Goal: Task Accomplishment & Management: Use online tool/utility

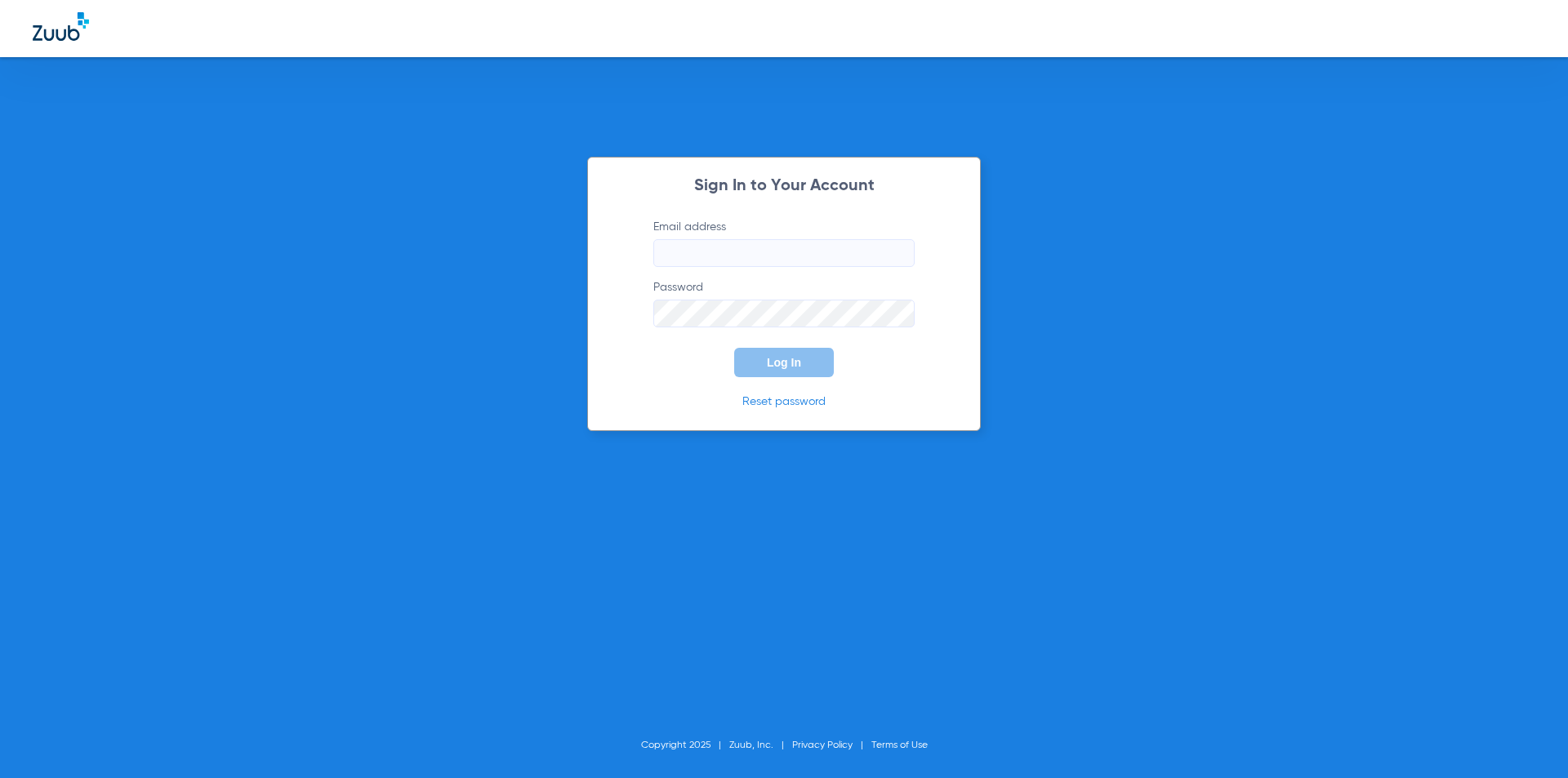
type input "[EMAIL_ADDRESS][DOMAIN_NAME]"
click at [804, 358] on button "Log In" at bounding box center [783, 363] width 100 height 29
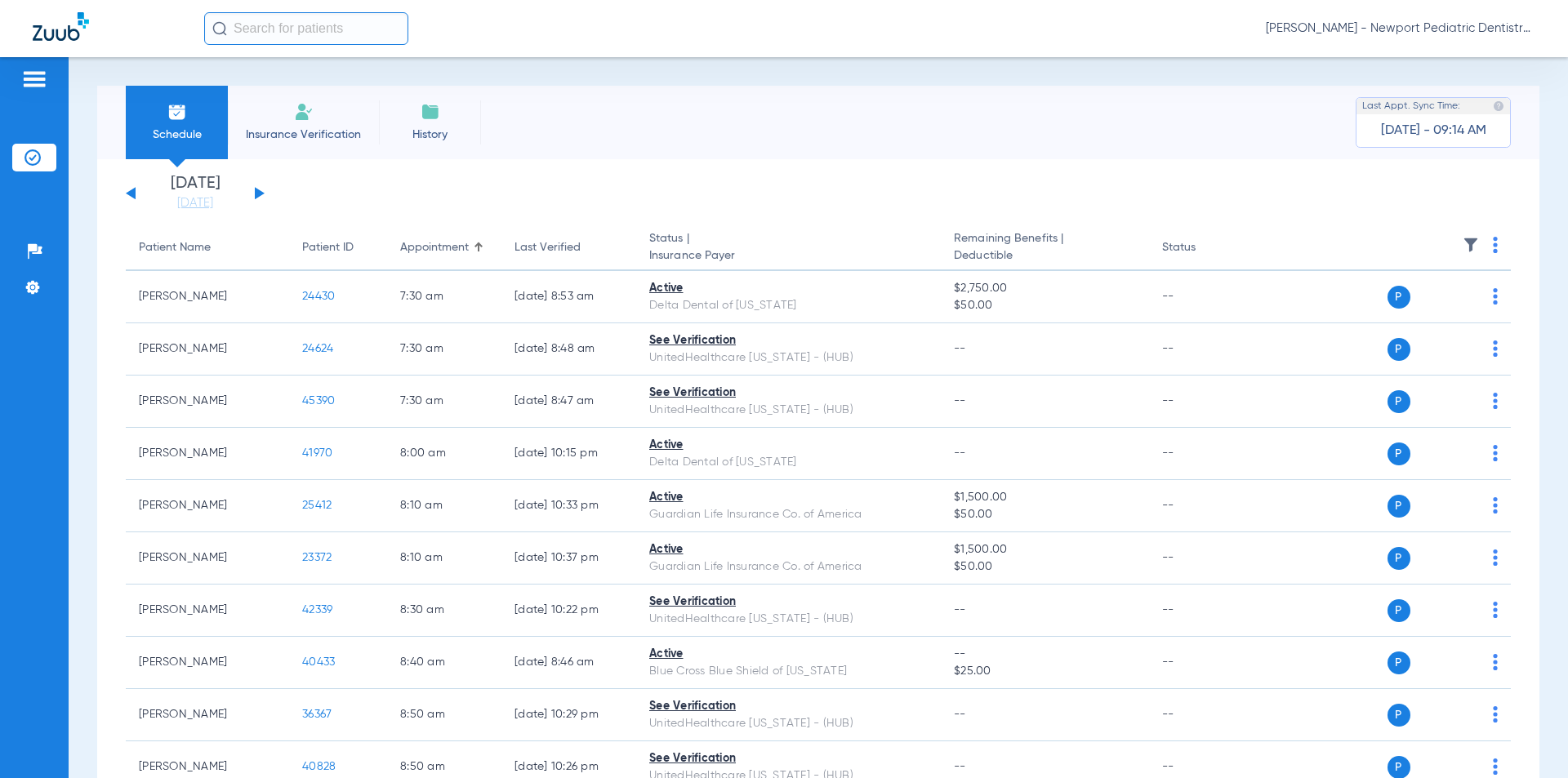
click at [250, 191] on div "[DATE] [DATE] [DATE] [DATE] [DATE] [DATE] [DATE] [DATE] [DATE] [DATE] [DATE] [D…" at bounding box center [195, 193] width 139 height 36
click at [253, 192] on div "[DATE] [DATE] [DATE] [DATE] [DATE] [DATE] [DATE] [DATE] [DATE] [DATE] [DATE] [D…" at bounding box center [195, 193] width 139 height 36
click at [256, 194] on button at bounding box center [259, 193] width 10 height 12
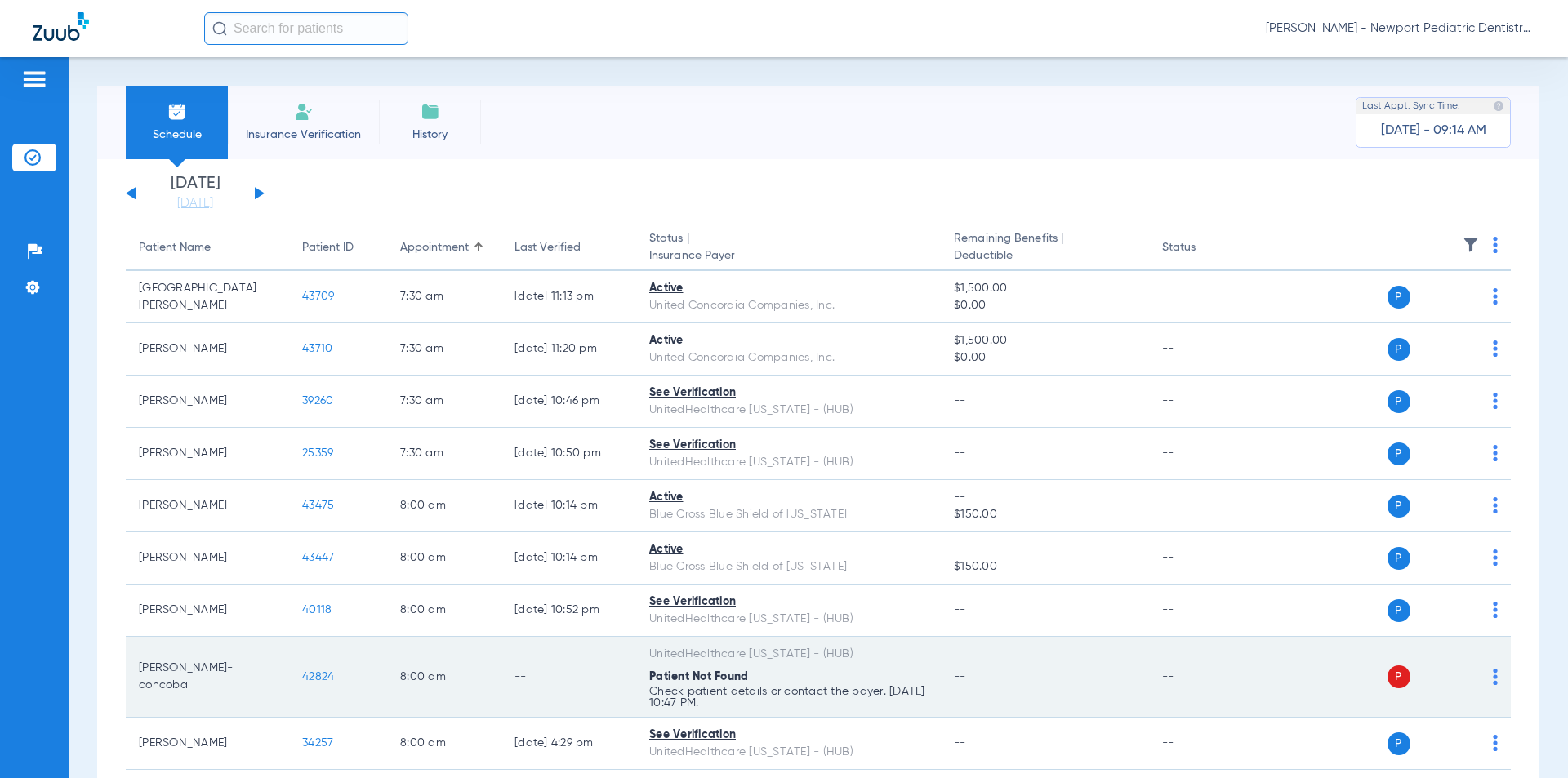
click at [314, 672] on span "42824" at bounding box center [318, 677] width 32 height 11
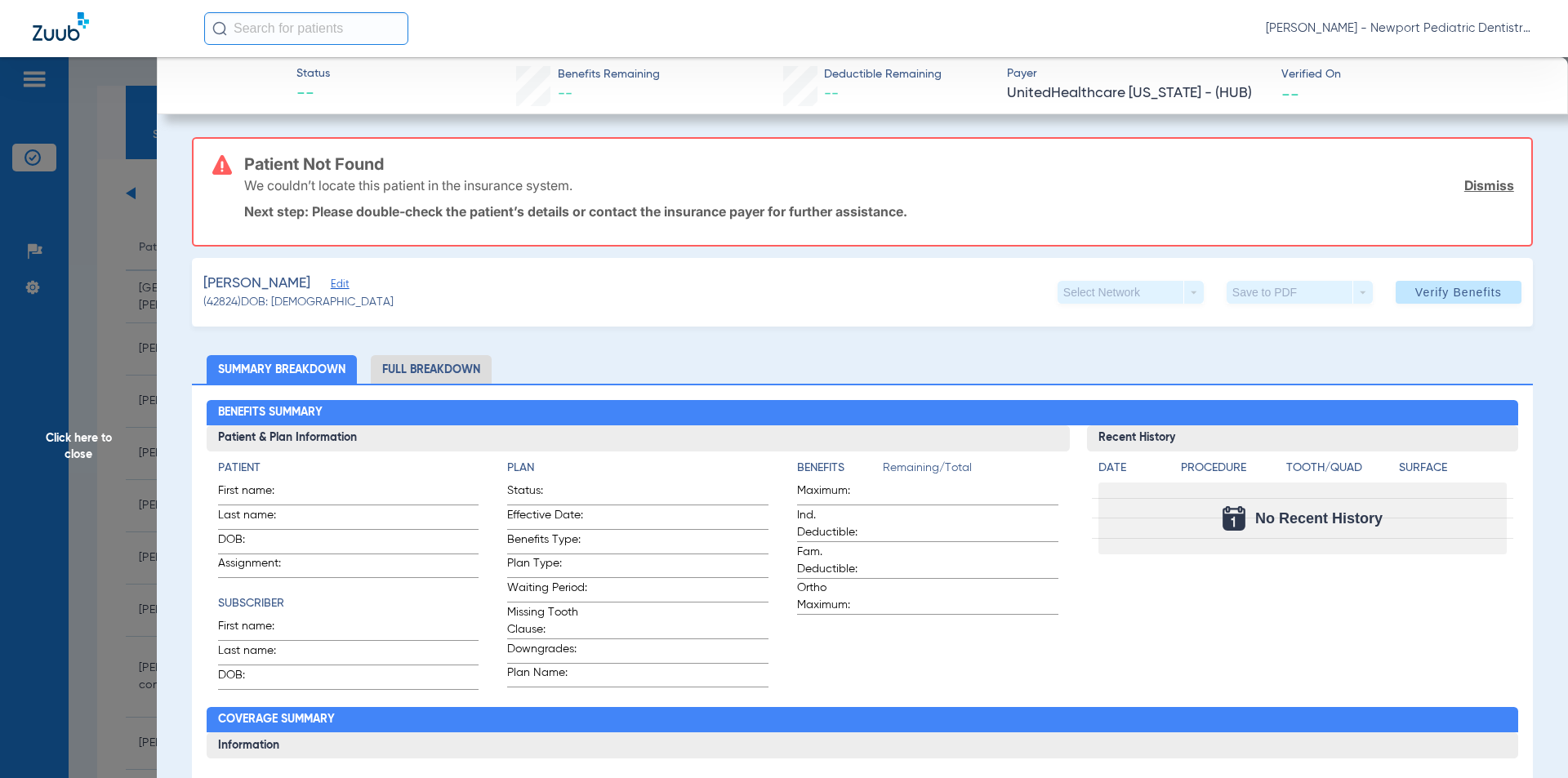
click at [346, 285] on span "Edit" at bounding box center [338, 286] width 15 height 16
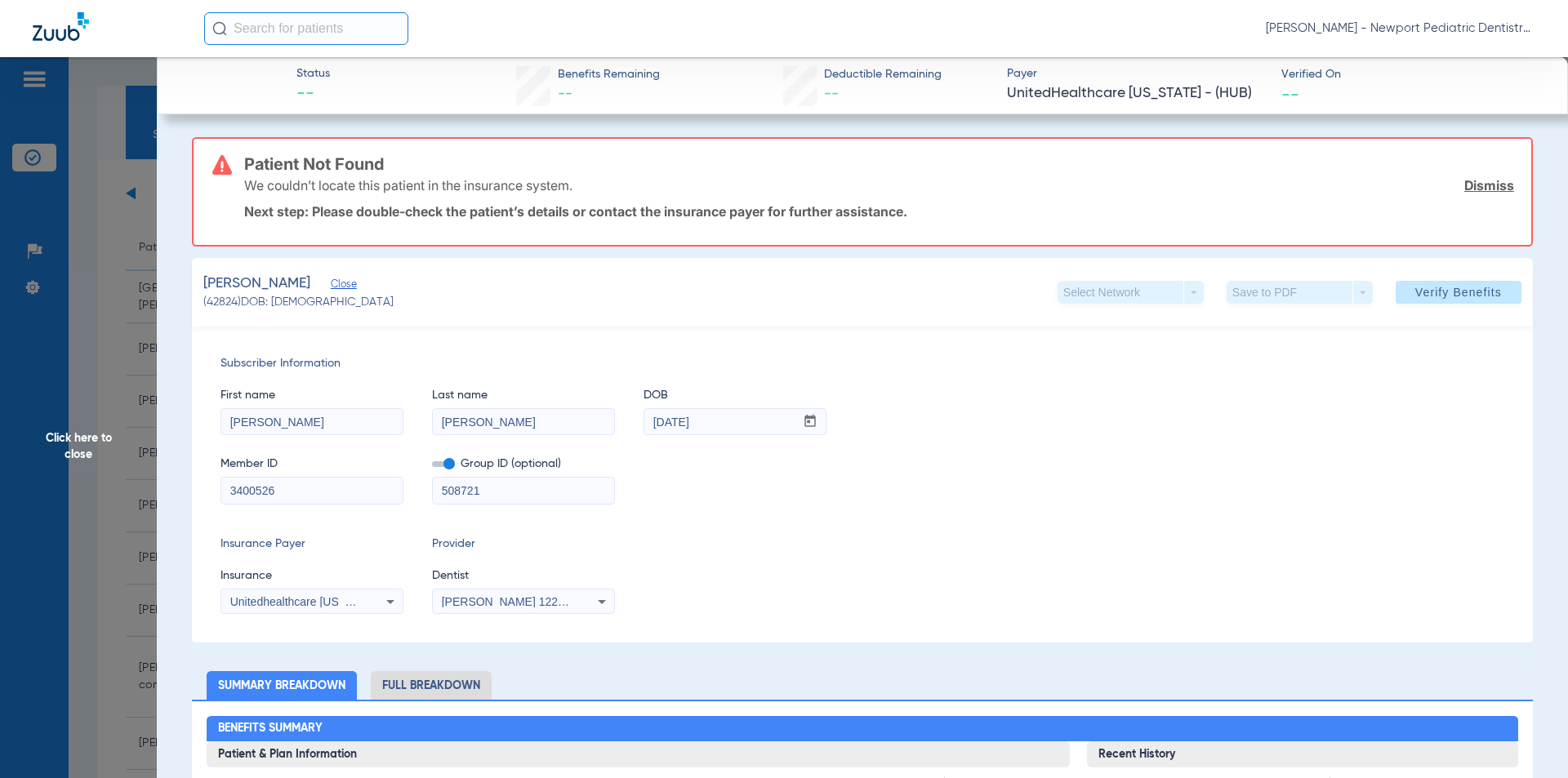
click at [483, 419] on input "[PERSON_NAME]" at bounding box center [523, 422] width 181 height 26
click at [1487, 286] on span "Verify Benefits" at bounding box center [1459, 292] width 87 height 13
click at [481, 420] on input "Hererra Concoba" at bounding box center [523, 422] width 181 height 26
click at [1435, 301] on span at bounding box center [1458, 292] width 126 height 39
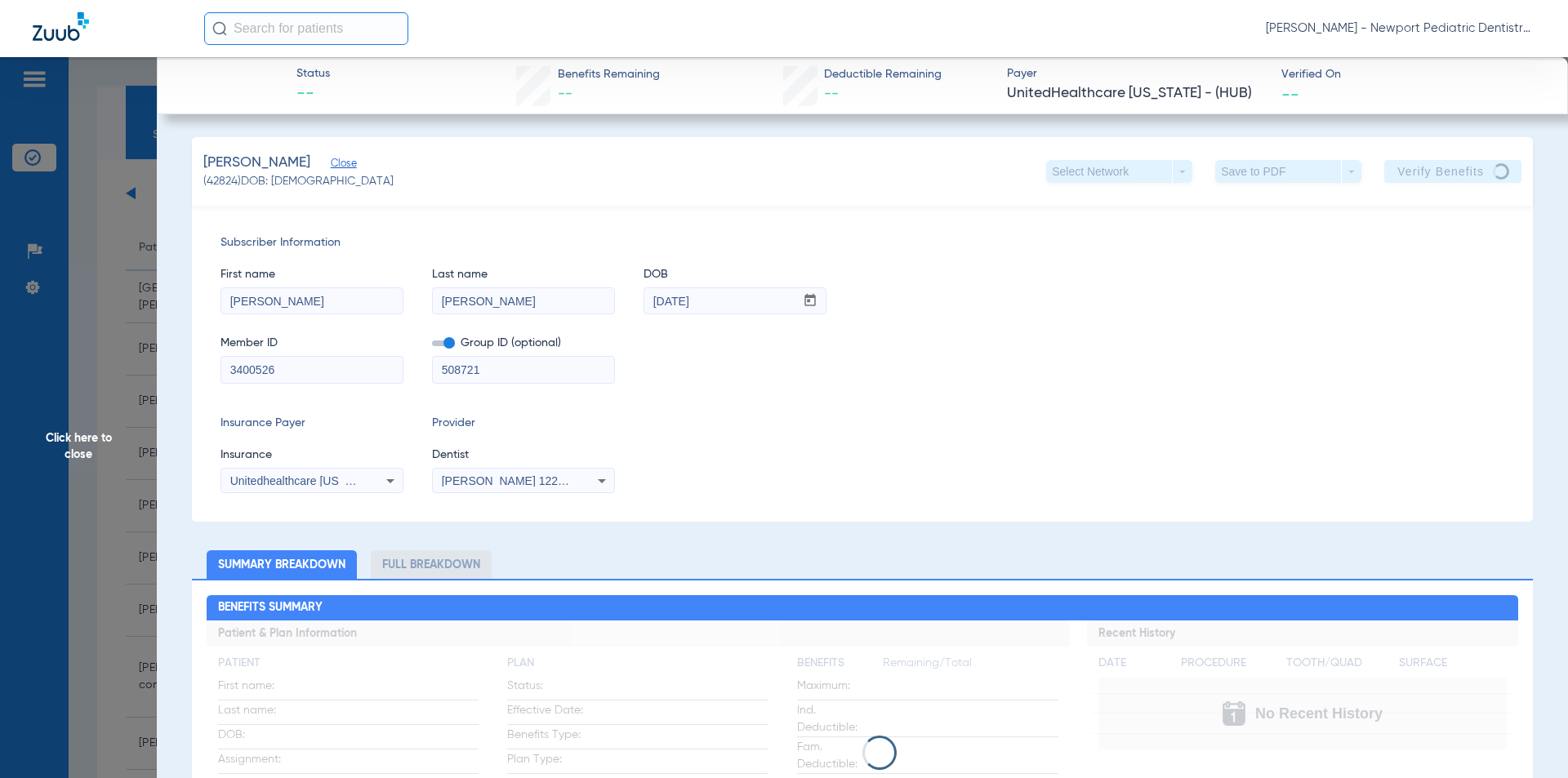
drag, startPoint x: 479, startPoint y: 300, endPoint x: 689, endPoint y: 343, distance: 214.4
click at [479, 301] on input "[PERSON_NAME]" at bounding box center [523, 301] width 181 height 26
type input "[PERSON_NAME]"
click at [75, 450] on span "Click here to close" at bounding box center [78, 446] width 157 height 778
